Goal: Task Accomplishment & Management: Manage account settings

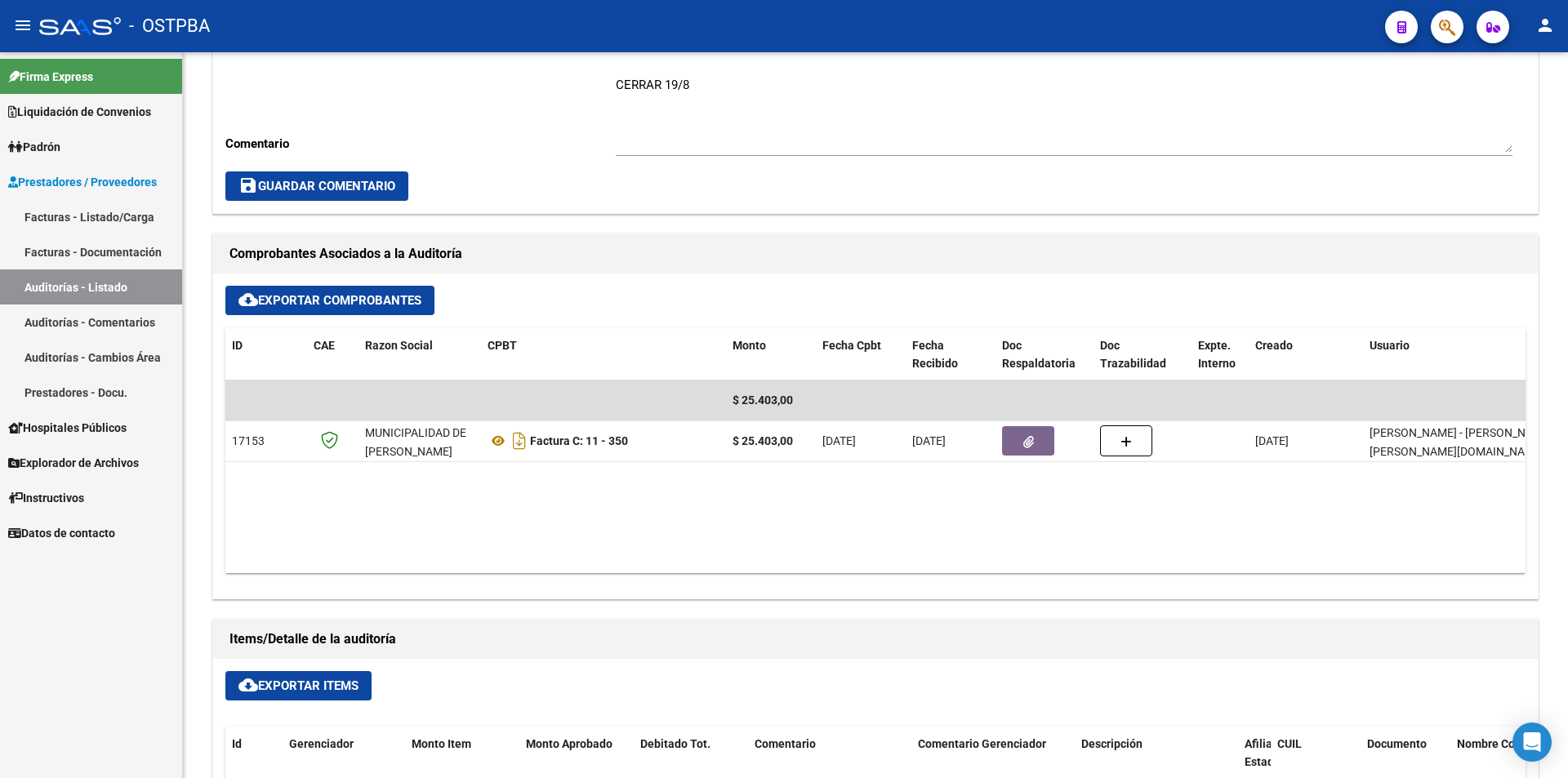
scroll to position [245, 0]
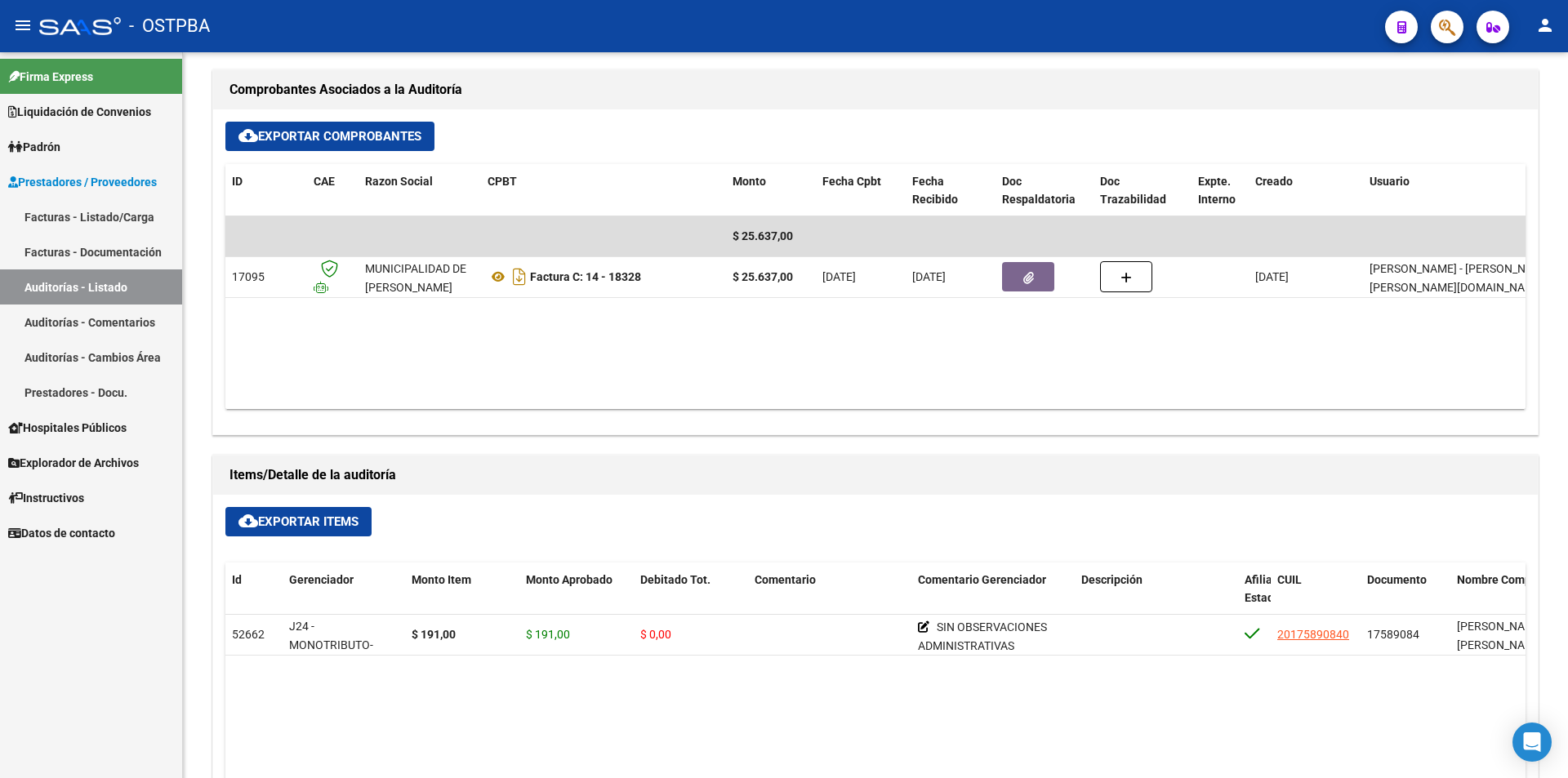
scroll to position [816, 0]
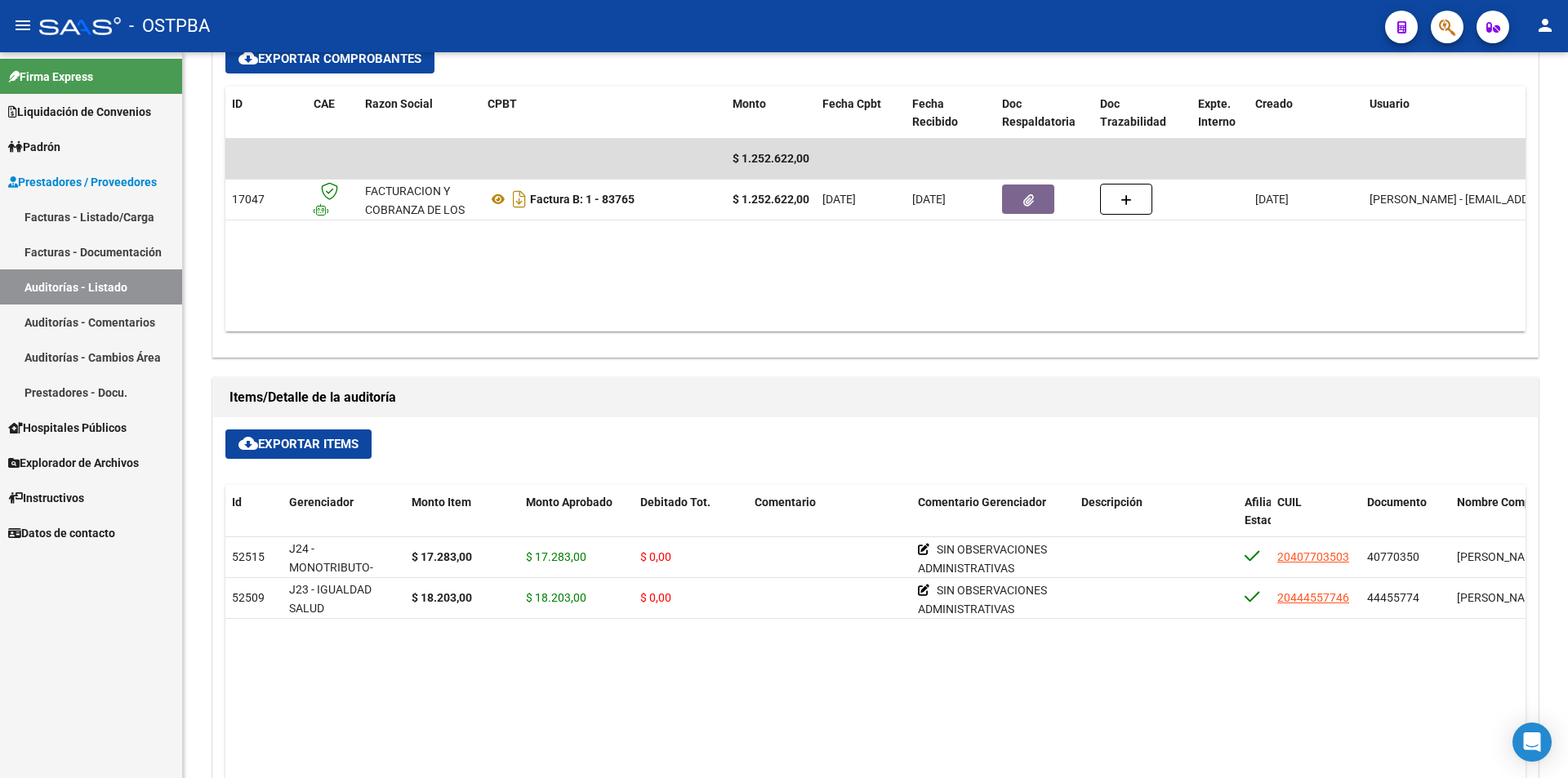
scroll to position [816, 0]
